Goal: Information Seeking & Learning: Learn about a topic

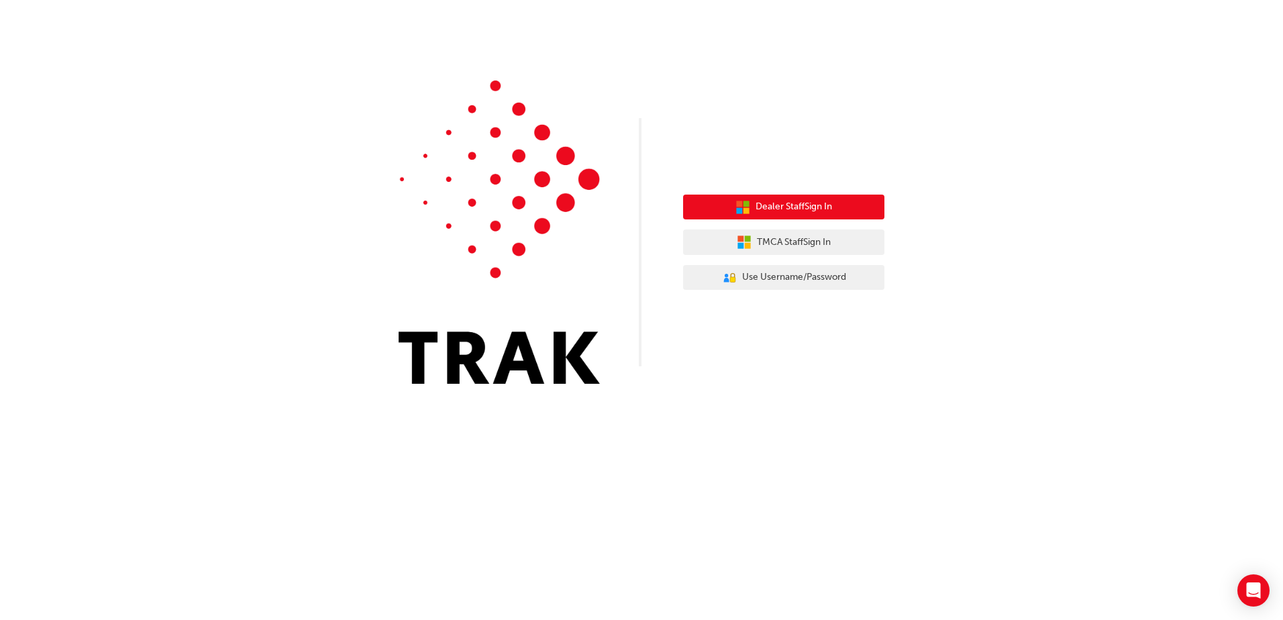
click at [813, 204] on span "Dealer Staff Sign In" at bounding box center [794, 206] width 77 height 15
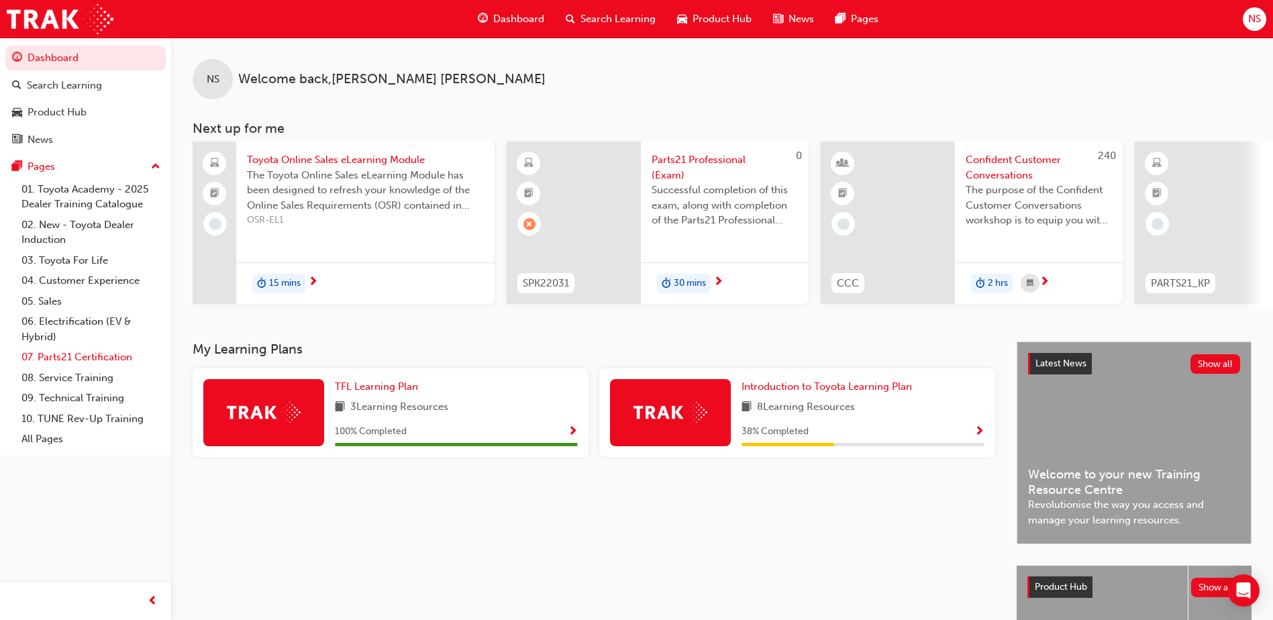
click at [89, 356] on link "07. Parts21 Certification" at bounding box center [91, 357] width 150 height 21
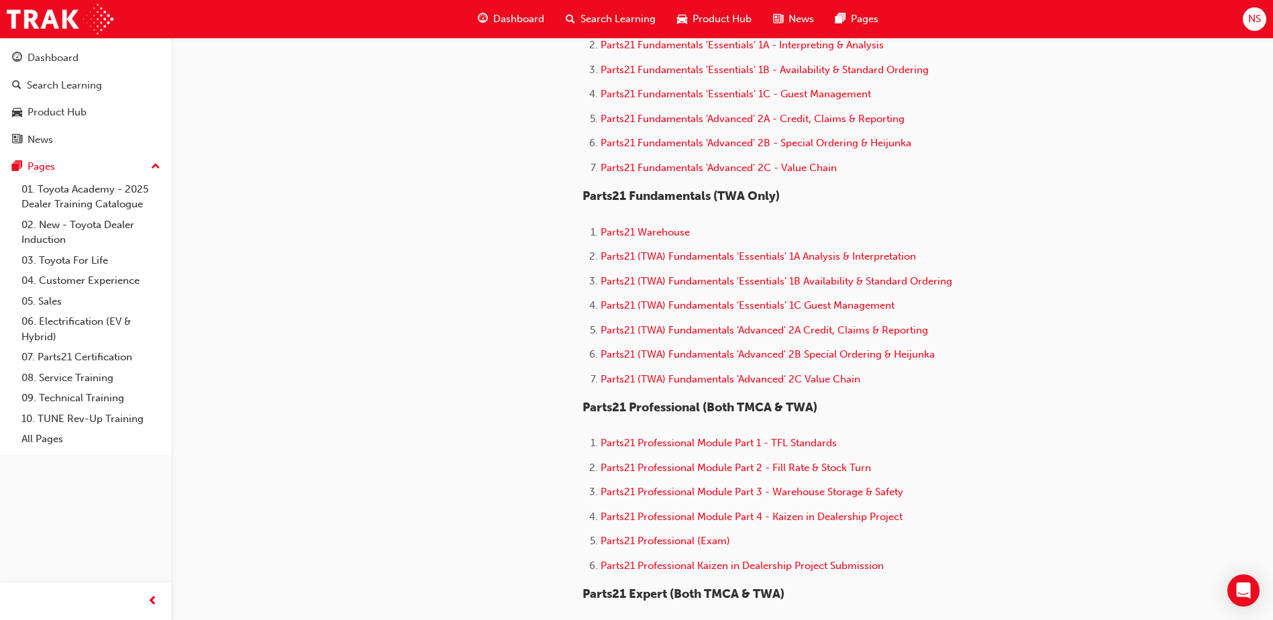
scroll to position [2668, 0]
